Goal: Transaction & Acquisition: Purchase product/service

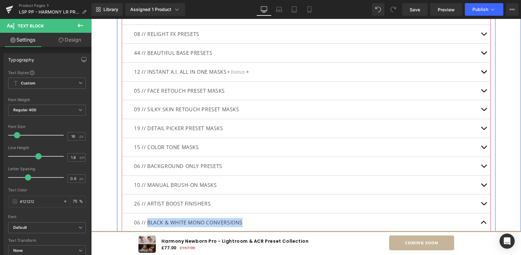
scroll to position [2248, 0]
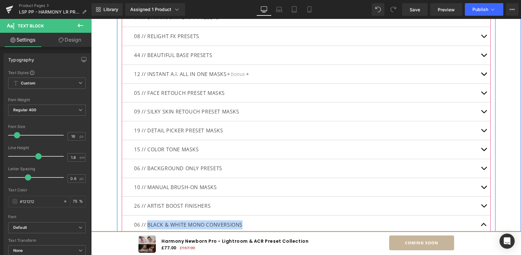
click at [480, 94] on button "button" at bounding box center [484, 93] width 13 height 19
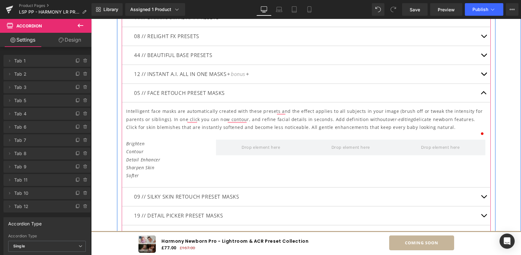
click at [481, 94] on button "button" at bounding box center [484, 93] width 13 height 19
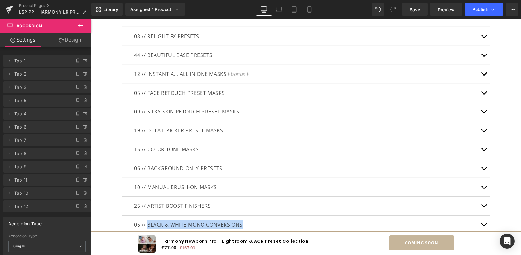
scroll to position [2248, 0]
